Goal: Task Accomplishment & Management: Manage account settings

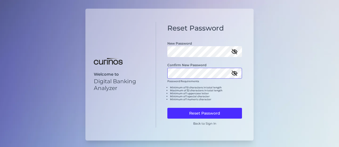
click at [167, 107] on button "Reset Password" at bounding box center [204, 112] width 75 height 11
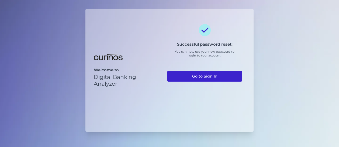
click at [216, 78] on link "Go to Sign In" at bounding box center [204, 76] width 75 height 11
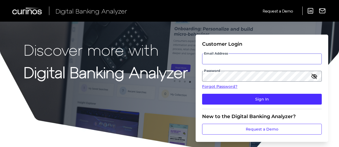
type input "lmalambri@novantas.com"
click at [313, 76] on icon "button" at bounding box center [314, 76] width 6 height 6
